Goal: Task Accomplishment & Management: Use online tool/utility

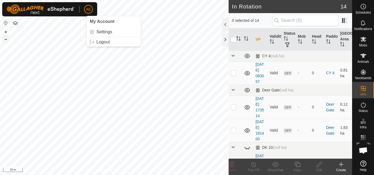
click at [6, 41] on button "–" at bounding box center [5, 39] width 7 height 7
click at [366, 42] on icon at bounding box center [363, 39] width 7 height 7
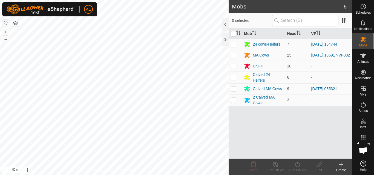
click at [233, 56] on p-checkbox at bounding box center [233, 55] width 5 height 4
checkbox input "true"
click at [263, 54] on div "MA Cows" at bounding box center [261, 56] width 16 height 6
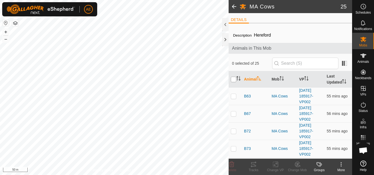
click at [233, 80] on input "checkbox" at bounding box center [233, 79] width 5 height 5
checkbox input "true"
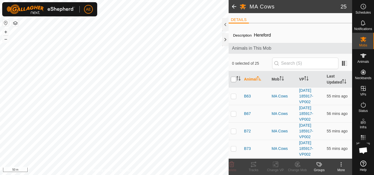
checkbox input "true"
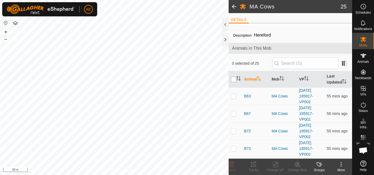
checkbox input "true"
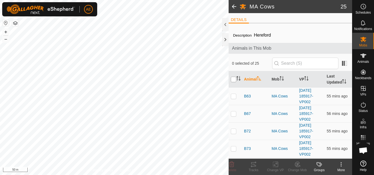
checkbox input "true"
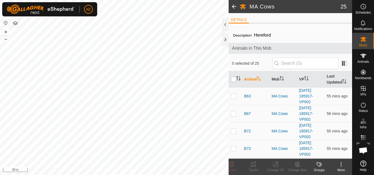
checkbox input "true"
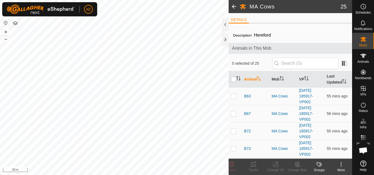
checkbox input "true"
click at [276, 166] on icon at bounding box center [275, 164] width 7 height 7
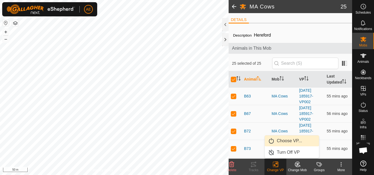
click at [285, 141] on link "Choose VP..." at bounding box center [292, 141] width 54 height 11
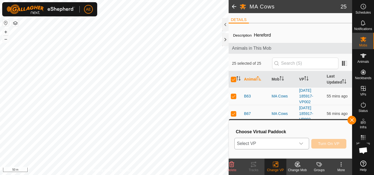
click at [300, 145] on icon "dropdown trigger" at bounding box center [301, 144] width 4 height 4
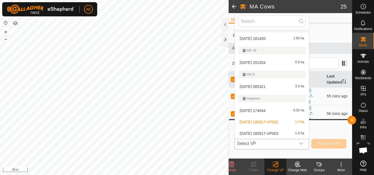
scroll to position [45, 0]
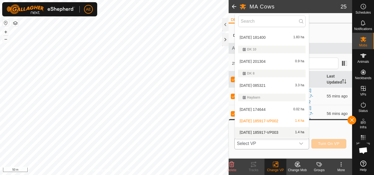
click at [277, 133] on li "[DATE] 185917-VP003 1.4 ha" at bounding box center [272, 132] width 74 height 11
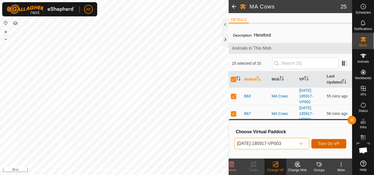
click at [322, 145] on span "Turn On VP" at bounding box center [328, 144] width 21 height 4
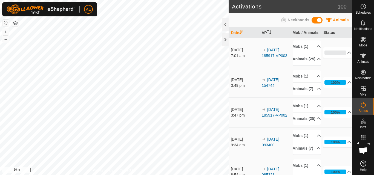
click at [152, 175] on html "AE Schedules Notifications Mobs Animals Neckbands VPs Status Infra Heatmap Help…" at bounding box center [187, 87] width 374 height 175
click at [120, 0] on html "AE Schedules Notifications Mobs Animals Neckbands VPs Status Infra Heatmap Help…" at bounding box center [187, 87] width 374 height 175
click at [126, 175] on html "AE Schedules Notifications Mobs Animals Neckbands VPs Status Infra Heatmap Help…" at bounding box center [187, 87] width 374 height 175
click at [22, 175] on html "AE Schedules Notifications Mobs Animals Neckbands VPs Status Infra Heatmap Help…" at bounding box center [187, 87] width 374 height 175
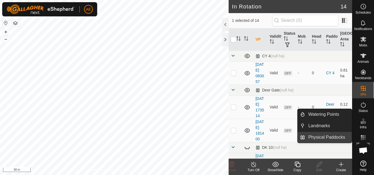
click at [340, 137] on link "Physical Paddocks" at bounding box center [328, 137] width 47 height 11
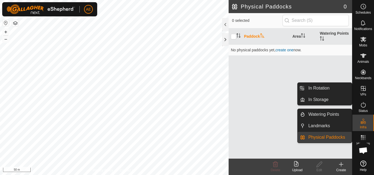
click at [362, 93] on es-virtualpaddocks-svg-icon at bounding box center [363, 88] width 10 height 9
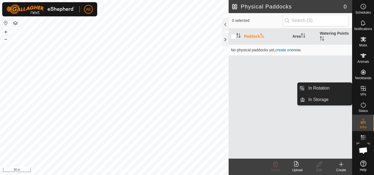
click at [360, 93] on es-virtualpaddocks-svg-icon at bounding box center [363, 88] width 10 height 9
drag, startPoint x: 362, startPoint y: 88, endPoint x: 373, endPoint y: 90, distance: 10.8
click at [367, 88] on es-virtualpaddocks-svg-icon at bounding box center [363, 88] width 10 height 9
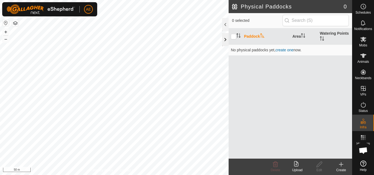
click at [223, 37] on div at bounding box center [225, 39] width 7 height 13
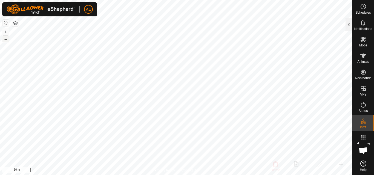
click at [7, 39] on button "–" at bounding box center [5, 39] width 7 height 7
click at [7, 40] on button "–" at bounding box center [5, 39] width 7 height 7
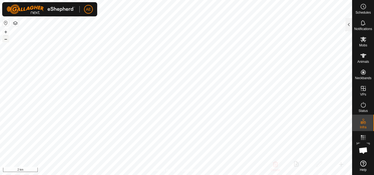
click at [7, 40] on button "–" at bounding box center [5, 39] width 7 height 7
click at [4, 32] on button "+" at bounding box center [5, 32] width 7 height 7
click at [8, 33] on button "+" at bounding box center [5, 32] width 7 height 7
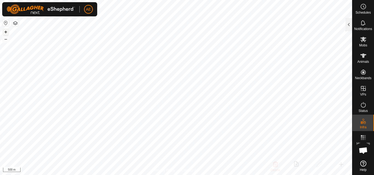
click at [8, 33] on button "+" at bounding box center [5, 32] width 7 height 7
click at [7, 37] on button "–" at bounding box center [5, 39] width 7 height 7
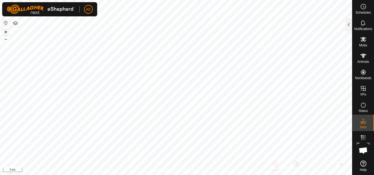
click at [4, 30] on button "+" at bounding box center [5, 32] width 7 height 7
click at [5, 31] on button "+" at bounding box center [5, 32] width 7 height 7
click at [7, 33] on button "+" at bounding box center [5, 32] width 7 height 7
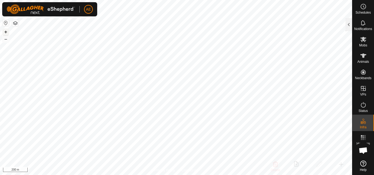
click at [5, 31] on button "+" at bounding box center [5, 32] width 7 height 7
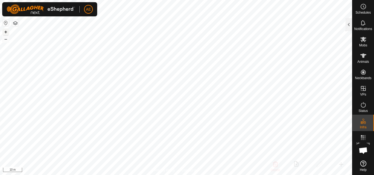
click at [5, 31] on button "+" at bounding box center [5, 32] width 7 height 7
click at [4, 42] on div "+ –" at bounding box center [5, 35] width 7 height 14
click at [5, 40] on button "–" at bounding box center [5, 39] width 7 height 7
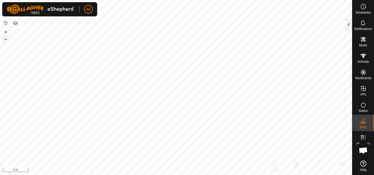
click at [5, 40] on button "–" at bounding box center [5, 39] width 7 height 7
click at [3, 38] on button "–" at bounding box center [5, 39] width 7 height 7
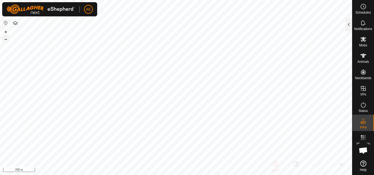
click at [3, 38] on button "–" at bounding box center [5, 39] width 7 height 7
click at [4, 37] on button "–" at bounding box center [5, 39] width 7 height 7
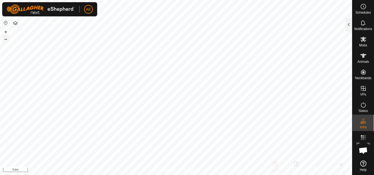
click at [4, 37] on button "–" at bounding box center [5, 39] width 7 height 7
click at [5, 30] on button "+" at bounding box center [5, 32] width 7 height 7
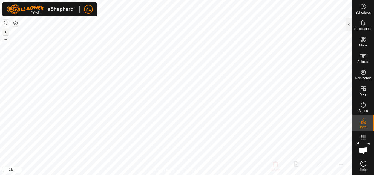
click at [5, 30] on button "+" at bounding box center [5, 32] width 7 height 7
click at [3, 30] on button "+" at bounding box center [5, 32] width 7 height 7
click at [6, 34] on button "+" at bounding box center [5, 32] width 7 height 7
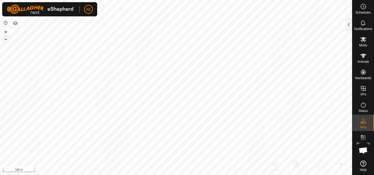
click at [4, 37] on button "–" at bounding box center [5, 39] width 7 height 7
click at [4, 36] on button "–" at bounding box center [5, 39] width 7 height 7
click at [4, 35] on div "+ –" at bounding box center [5, 35] width 7 height 14
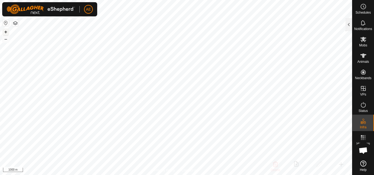
click at [5, 30] on button "+" at bounding box center [5, 32] width 7 height 7
click at [2, 28] on div "+ –" at bounding box center [5, 35] width 7 height 14
click at [5, 31] on button "+" at bounding box center [5, 32] width 7 height 7
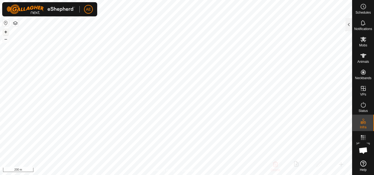
click at [5, 31] on button "+" at bounding box center [5, 32] width 7 height 7
drag, startPoint x: 8, startPoint y: 32, endPoint x: 4, endPoint y: 40, distance: 8.9
click at [4, 40] on button "–" at bounding box center [5, 39] width 7 height 7
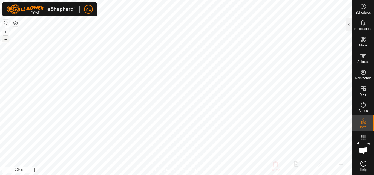
click at [4, 40] on button "–" at bounding box center [5, 39] width 7 height 7
click at [5, 41] on button "–" at bounding box center [5, 39] width 7 height 7
click at [8, 42] on div "+ –" at bounding box center [5, 35] width 7 height 14
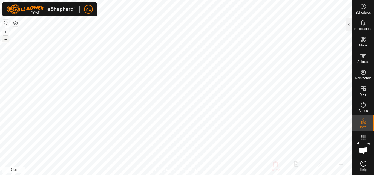
click at [5, 39] on button "–" at bounding box center [5, 39] width 7 height 7
click at [5, 38] on button "–" at bounding box center [5, 39] width 7 height 7
click at [4, 38] on button "–" at bounding box center [5, 39] width 7 height 7
click at [6, 33] on button "+" at bounding box center [5, 32] width 7 height 7
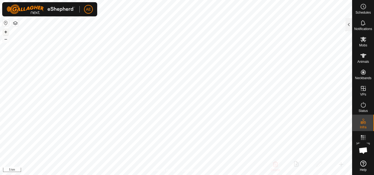
click at [6, 33] on button "+" at bounding box center [5, 32] width 7 height 7
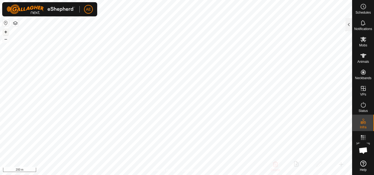
click at [6, 33] on button "+" at bounding box center [5, 32] width 7 height 7
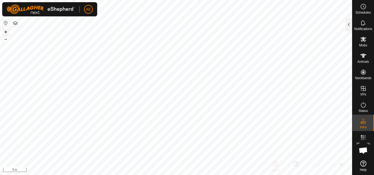
click at [6, 33] on button "+" at bounding box center [5, 32] width 7 height 7
click at [5, 30] on button "+" at bounding box center [5, 32] width 7 height 7
click at [7, 37] on button "–" at bounding box center [5, 39] width 7 height 7
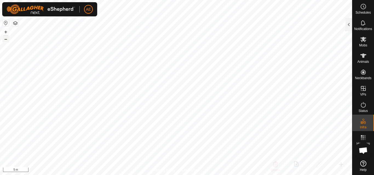
click at [7, 37] on button "–" at bounding box center [5, 39] width 7 height 7
click at [8, 32] on button "+" at bounding box center [5, 32] width 7 height 7
click at [4, 38] on button "–" at bounding box center [5, 39] width 7 height 7
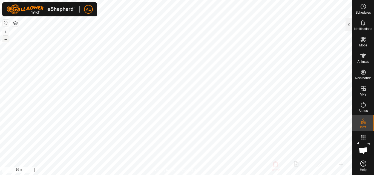
click at [3, 38] on button "–" at bounding box center [5, 39] width 7 height 7
click at [3, 37] on button "–" at bounding box center [5, 39] width 7 height 7
click at [5, 38] on button "–" at bounding box center [5, 39] width 7 height 7
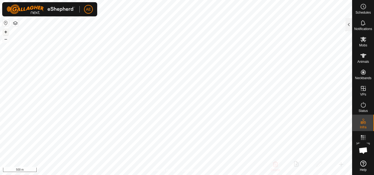
click at [8, 30] on button "+" at bounding box center [5, 32] width 7 height 7
click at [5, 32] on button "+" at bounding box center [5, 32] width 7 height 7
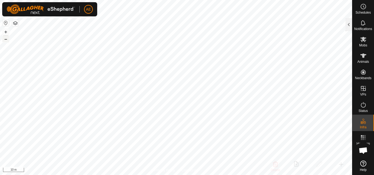
click at [3, 38] on button "–" at bounding box center [5, 39] width 7 height 7
click at [6, 34] on button "+" at bounding box center [5, 32] width 7 height 7
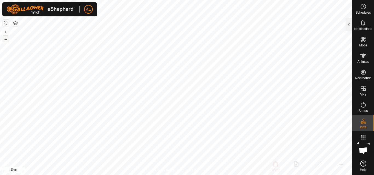
click at [3, 39] on button "–" at bounding box center [5, 39] width 7 height 7
click at [4, 40] on button "–" at bounding box center [5, 39] width 7 height 7
click at [4, 39] on button "–" at bounding box center [5, 39] width 7 height 7
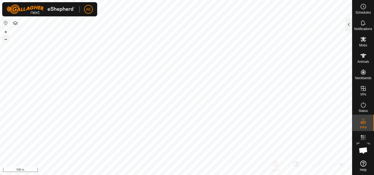
click at [4, 41] on button "–" at bounding box center [5, 39] width 7 height 7
click at [4, 38] on button "–" at bounding box center [5, 39] width 7 height 7
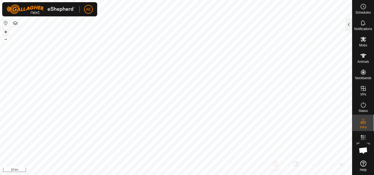
drag, startPoint x: 4, startPoint y: 38, endPoint x: 8, endPoint y: 34, distance: 5.4
click at [8, 34] on button "+" at bounding box center [5, 32] width 7 height 7
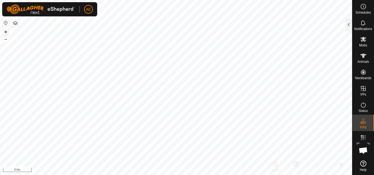
click at [8, 34] on button "+" at bounding box center [5, 32] width 7 height 7
click at [4, 34] on button "+" at bounding box center [5, 32] width 7 height 7
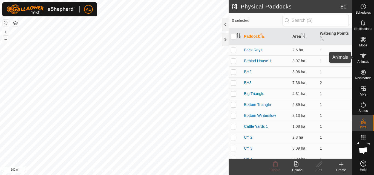
click at [363, 61] on span "Animals" at bounding box center [363, 61] width 12 height 3
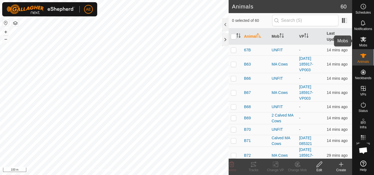
click at [364, 44] on span "Mobs" at bounding box center [363, 45] width 8 height 3
